Goal: Task Accomplishment & Management: Complete application form

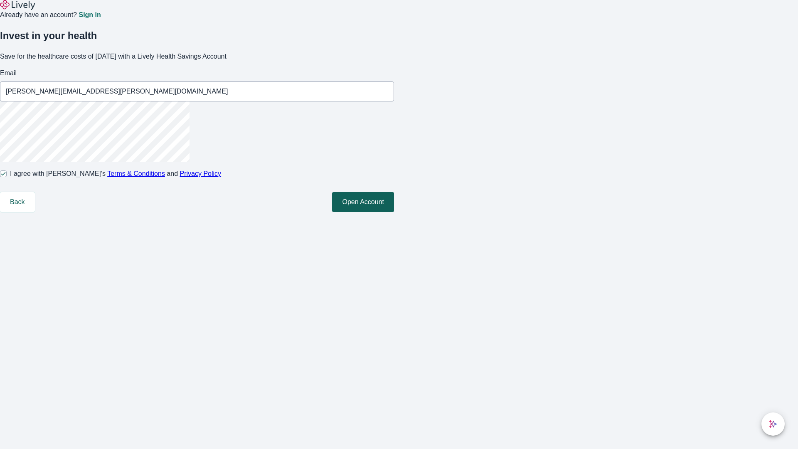
click at [394, 212] on button "Open Account" at bounding box center [363, 202] width 62 height 20
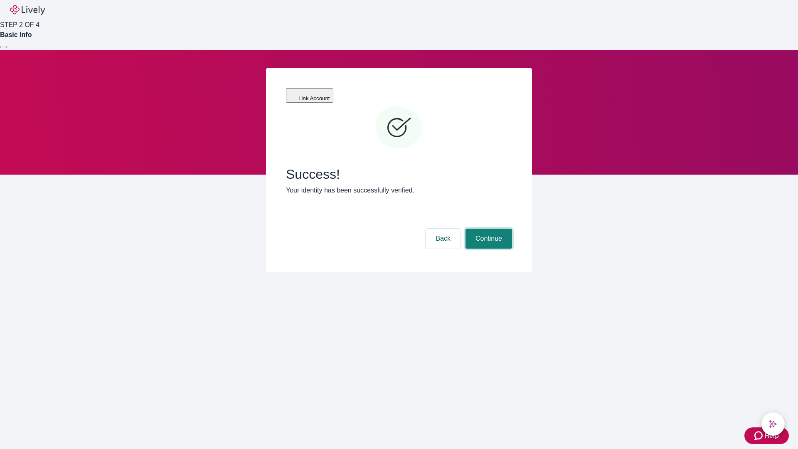
click at [487, 229] on button "Continue" at bounding box center [488, 239] width 47 height 20
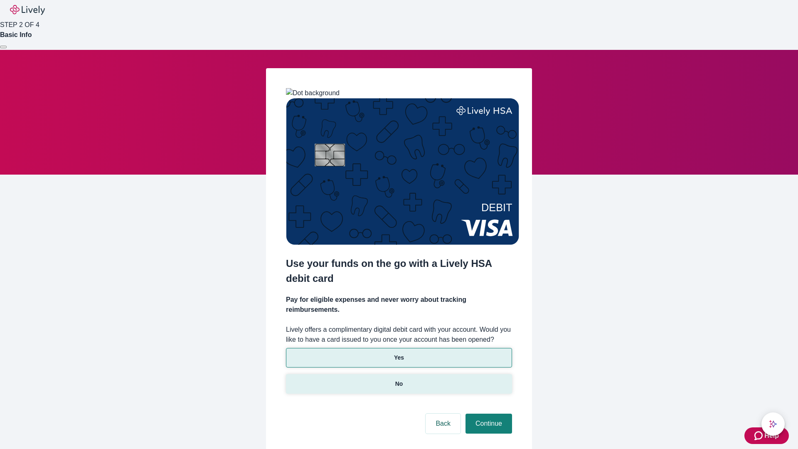
click at [398, 379] on p "No" at bounding box center [399, 383] width 8 height 9
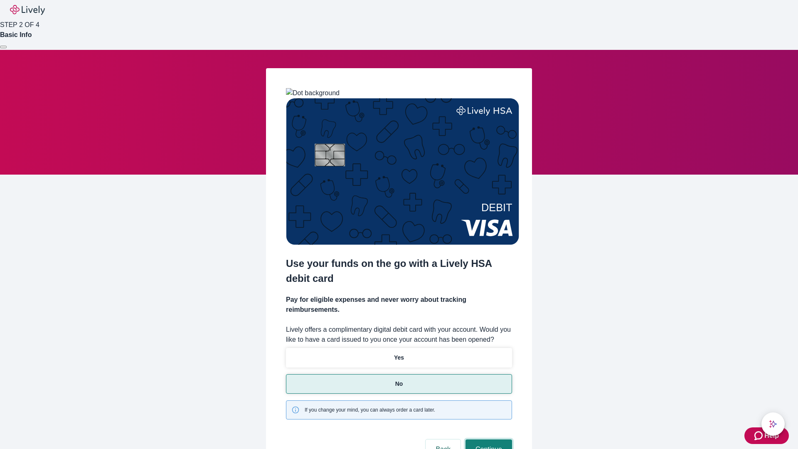
click at [487, 439] on button "Continue" at bounding box center [488, 449] width 47 height 20
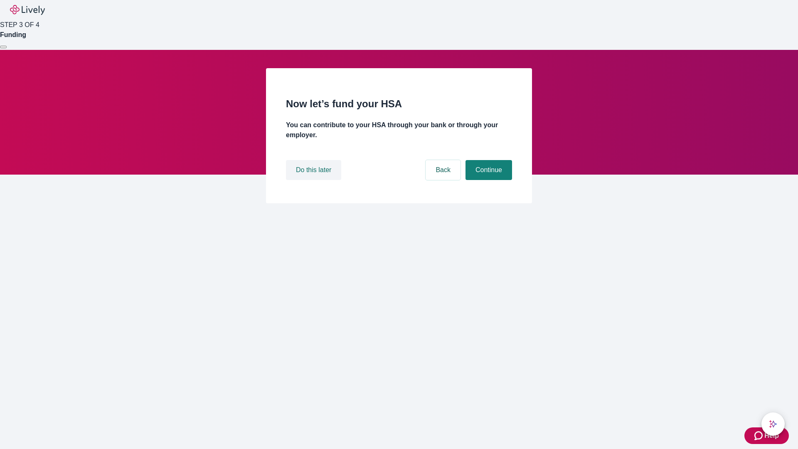
click at [315, 180] on button "Do this later" at bounding box center [313, 170] width 55 height 20
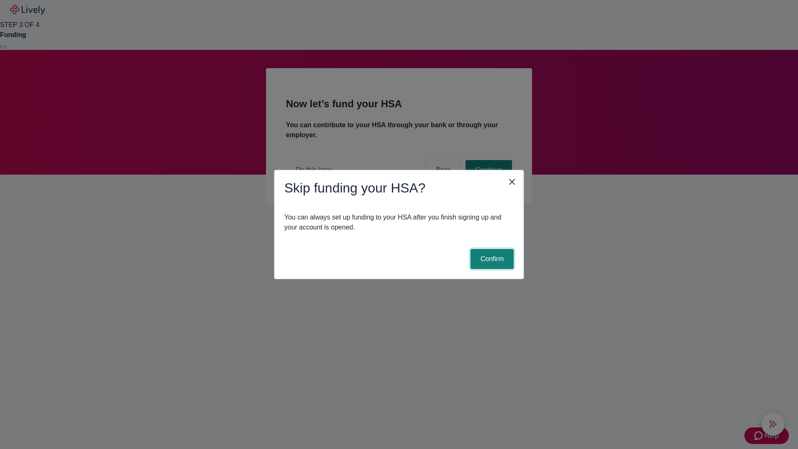
click at [491, 259] on button "Confirm" at bounding box center [491, 259] width 43 height 20
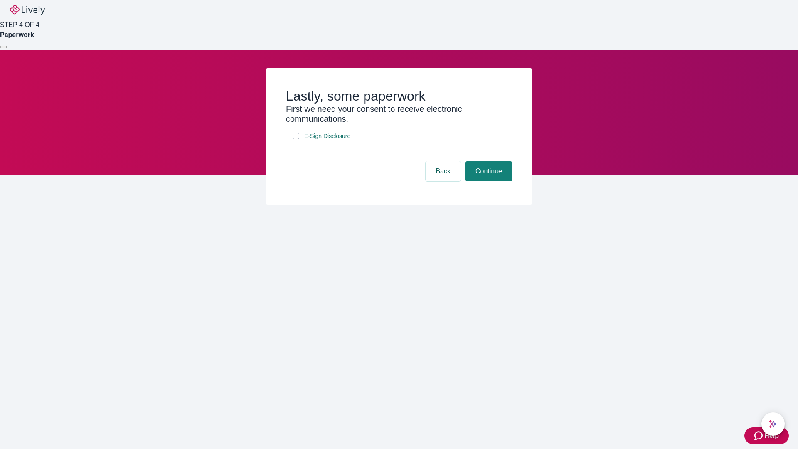
click at [296, 139] on input "E-Sign Disclosure" at bounding box center [296, 136] width 7 height 7
checkbox input "true"
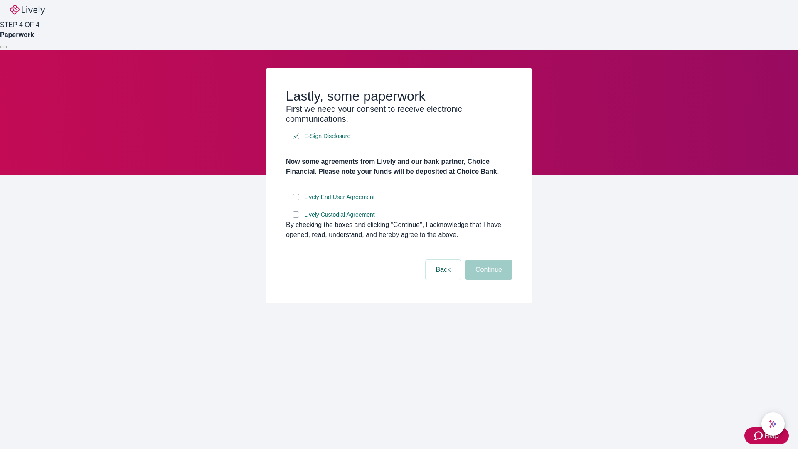
click at [296, 200] on input "Lively End User Agreement" at bounding box center [296, 197] width 7 height 7
checkbox input "true"
click at [296, 218] on input "Lively Custodial Agreement" at bounding box center [296, 214] width 7 height 7
checkbox input "true"
click at [487, 280] on button "Continue" at bounding box center [488, 270] width 47 height 20
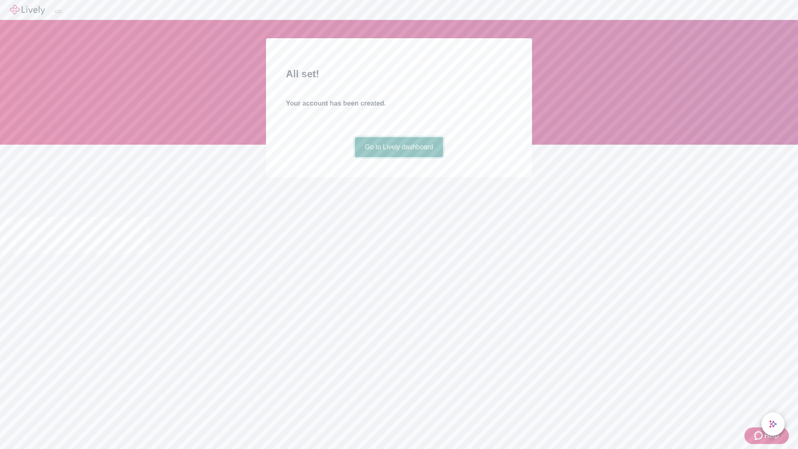
click at [398, 157] on link "Go to Lively dashboard" at bounding box center [399, 147] width 89 height 20
